Goal: Navigation & Orientation: Find specific page/section

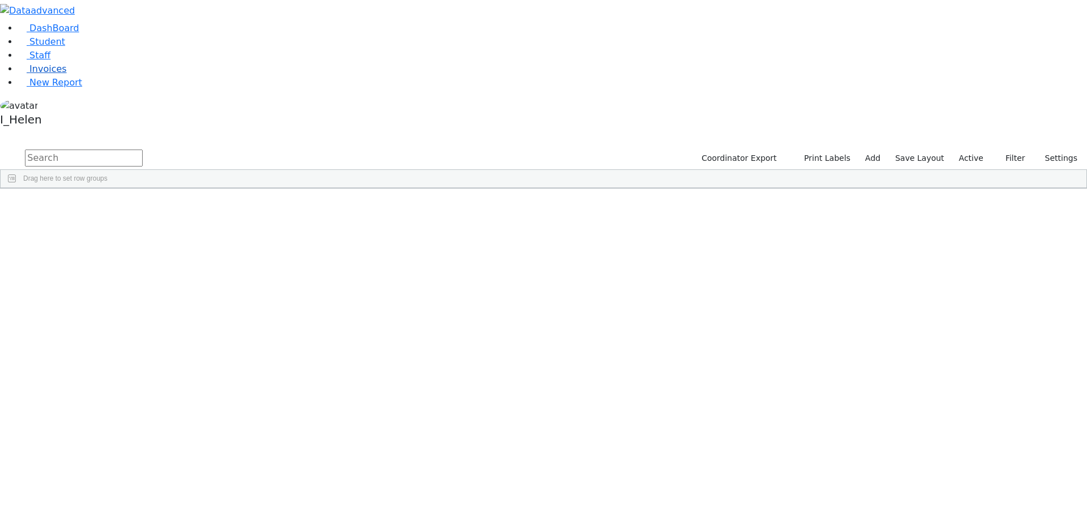
click at [57, 74] on link "Invoices" at bounding box center [42, 68] width 49 height 11
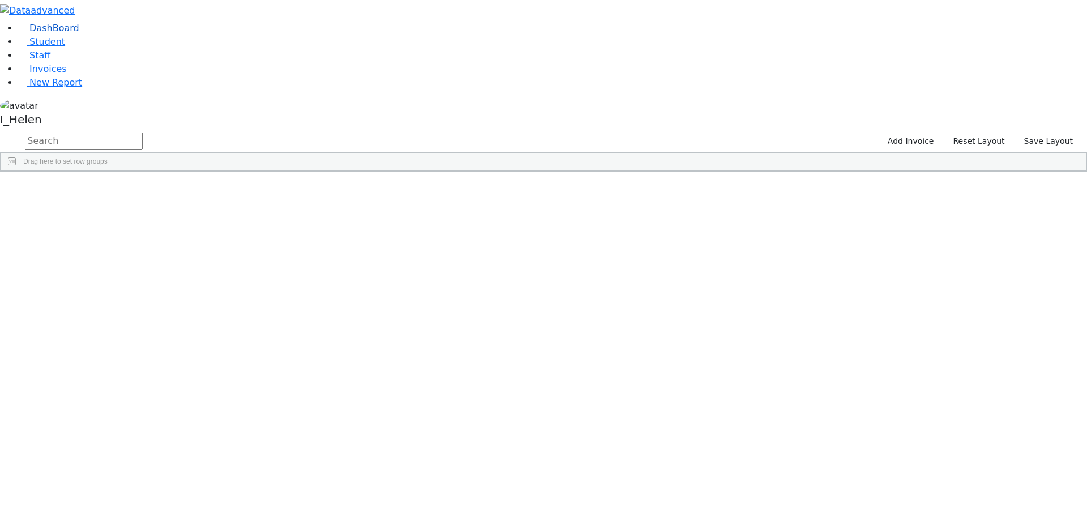
click at [53, 33] on span "DashBoard" at bounding box center [54, 28] width 50 height 11
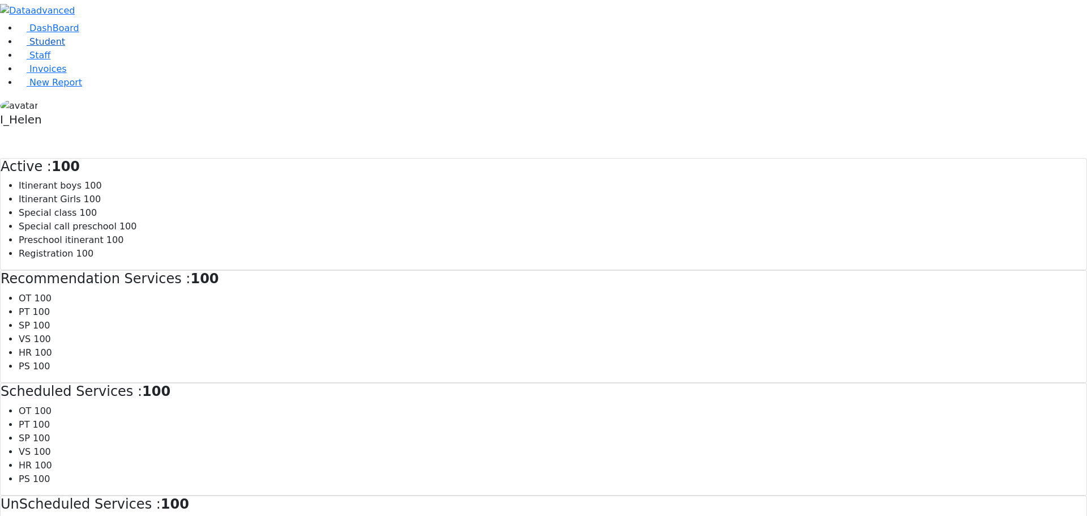
click at [53, 47] on span "Student" at bounding box center [47, 41] width 36 height 11
